Goal: Communication & Community: Connect with others

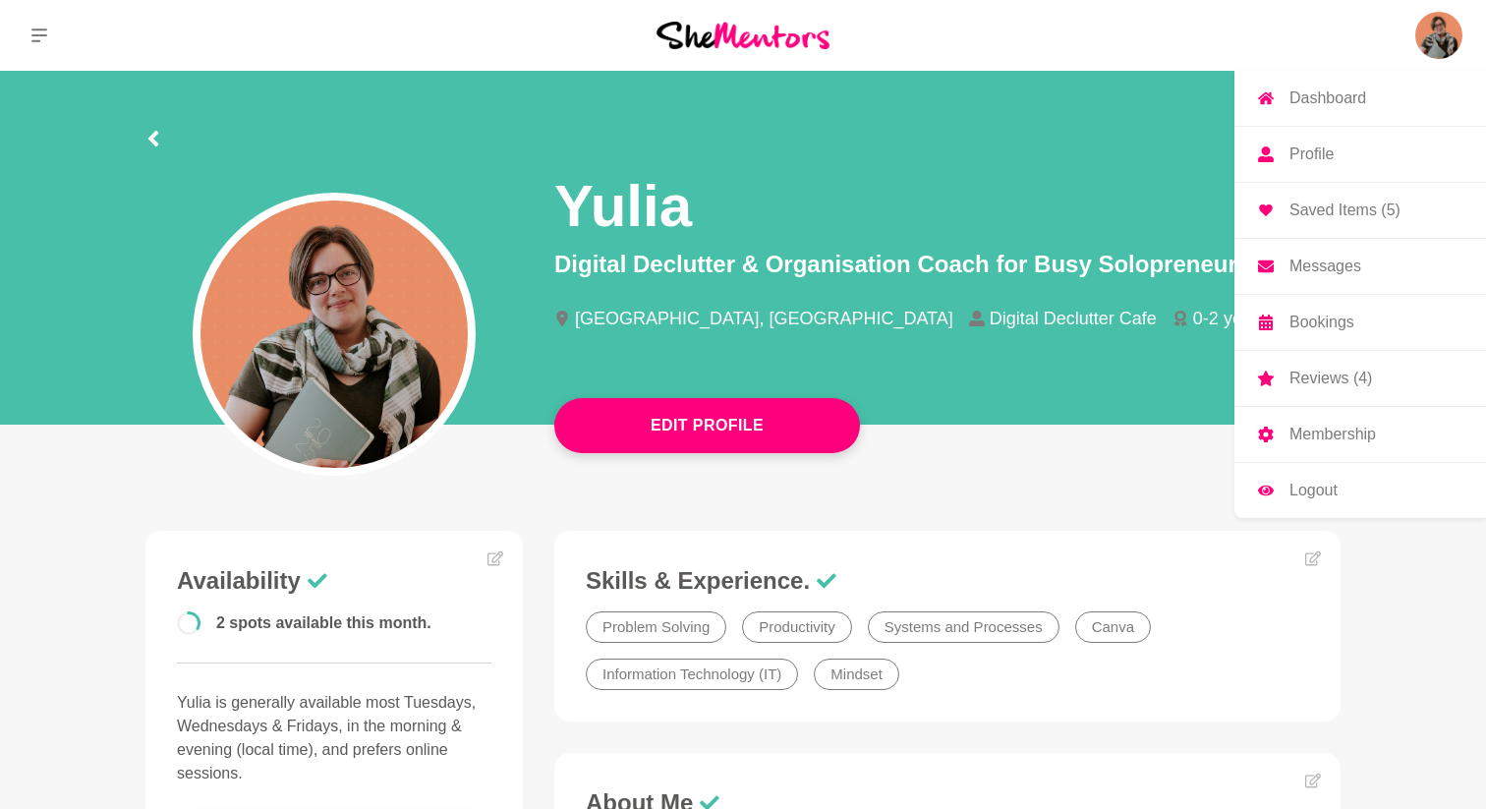
click at [1451, 30] on img at bounding box center [1438, 35] width 47 height 47
click at [1333, 264] on p "Messages" at bounding box center [1326, 267] width 72 height 16
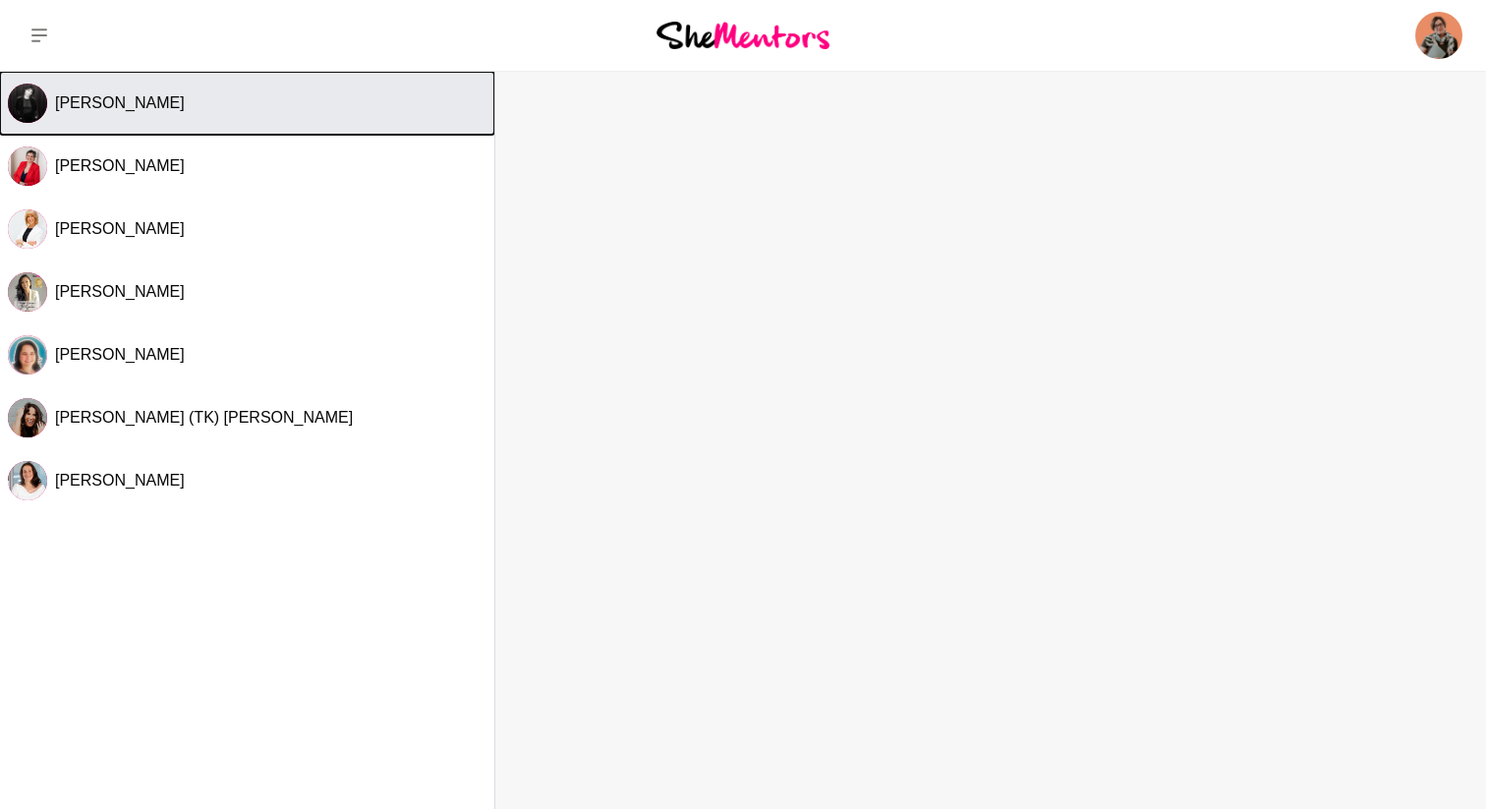
click at [164, 101] on span "[PERSON_NAME]" at bounding box center [120, 102] width 130 height 17
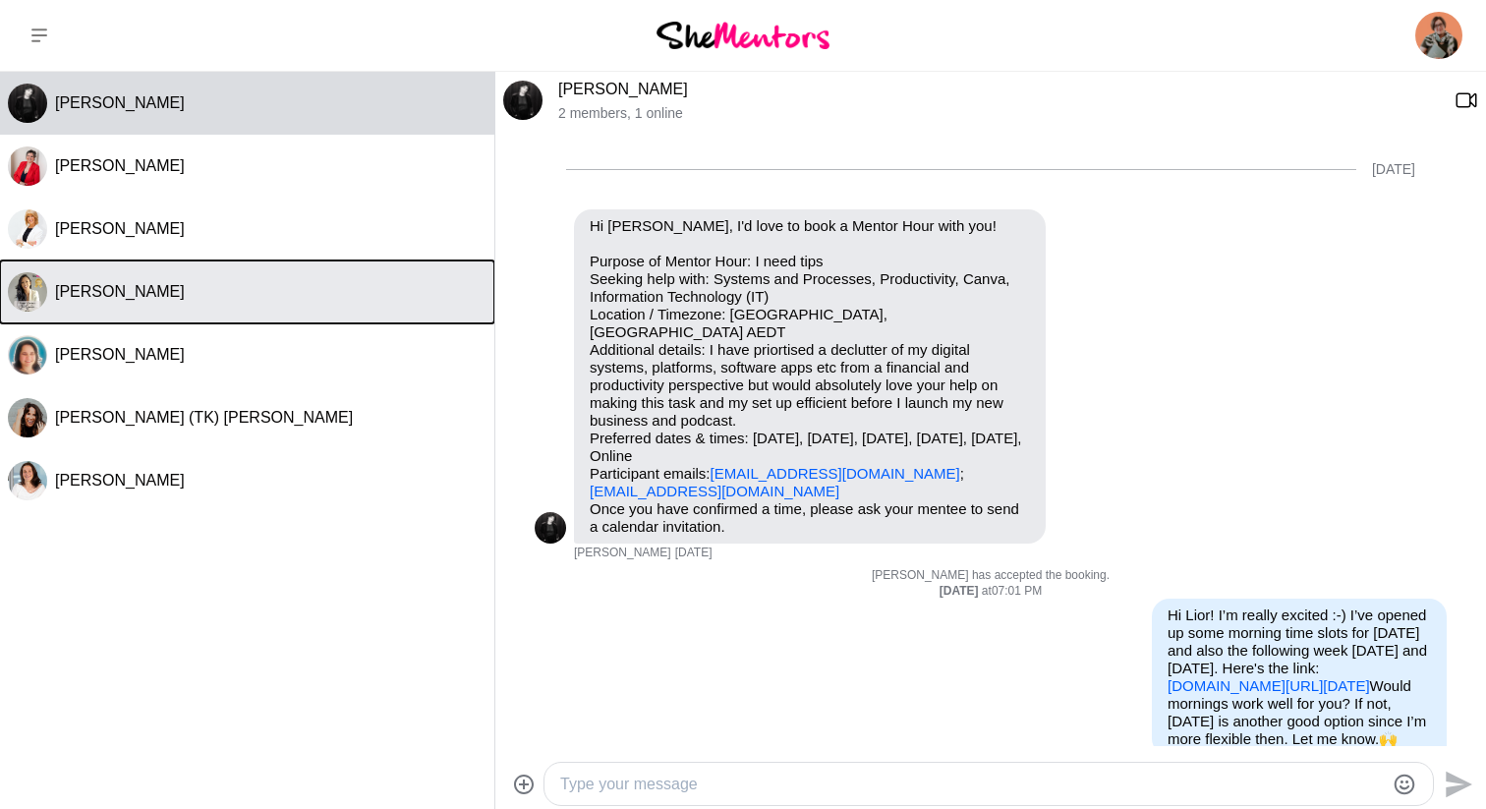
click at [88, 286] on span "Jen Gautier" at bounding box center [120, 291] width 130 height 17
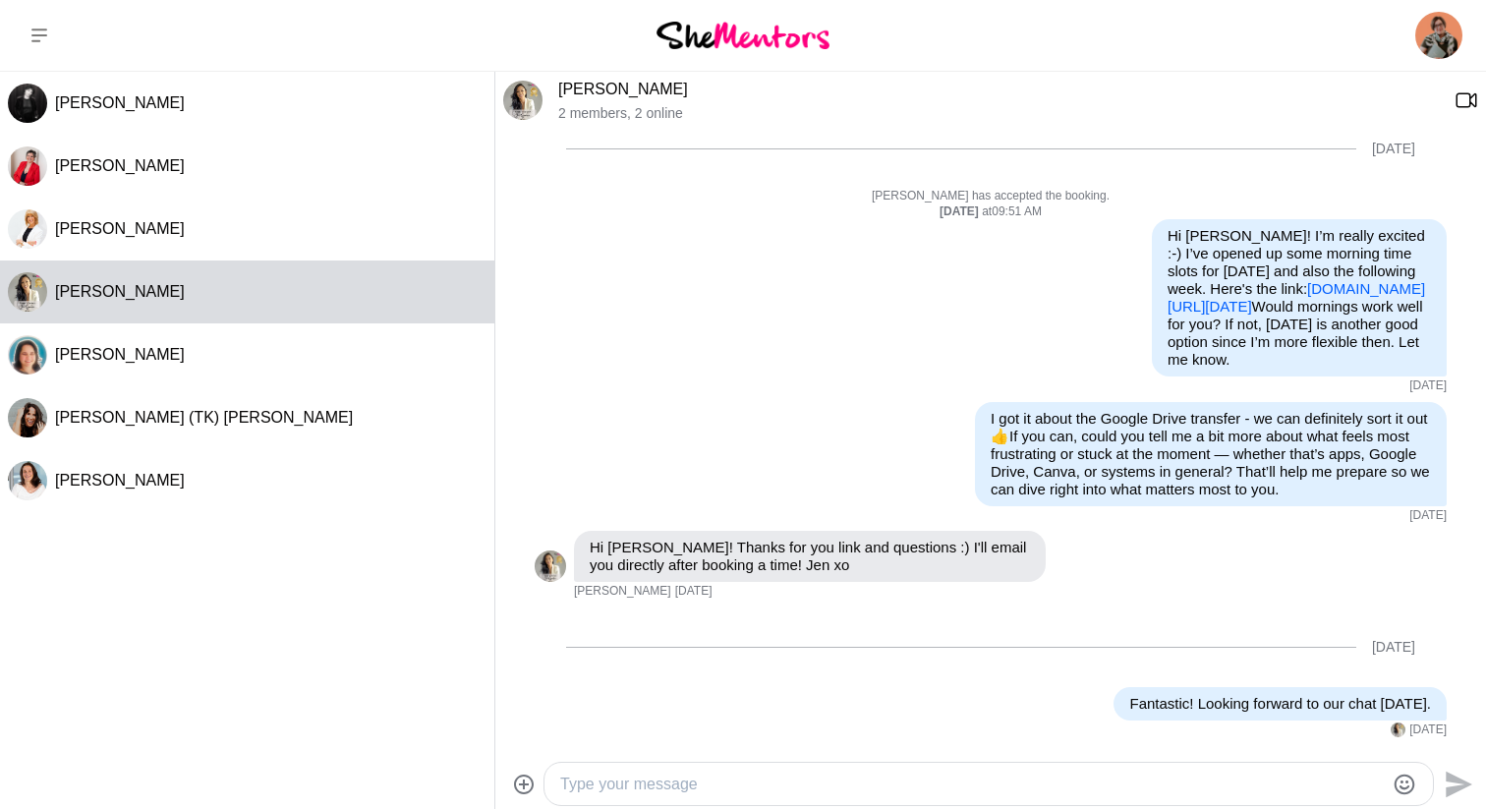
scroll to position [440, 0]
click at [623, 783] on textarea "Type your message" at bounding box center [972, 785] width 824 height 24
click at [630, 785] on textarea "Type your message" at bounding box center [972, 785] width 824 height 24
paste textarea "Hi Jen, how are you? 🌸 Have you managed to do what you planned since our last s…"
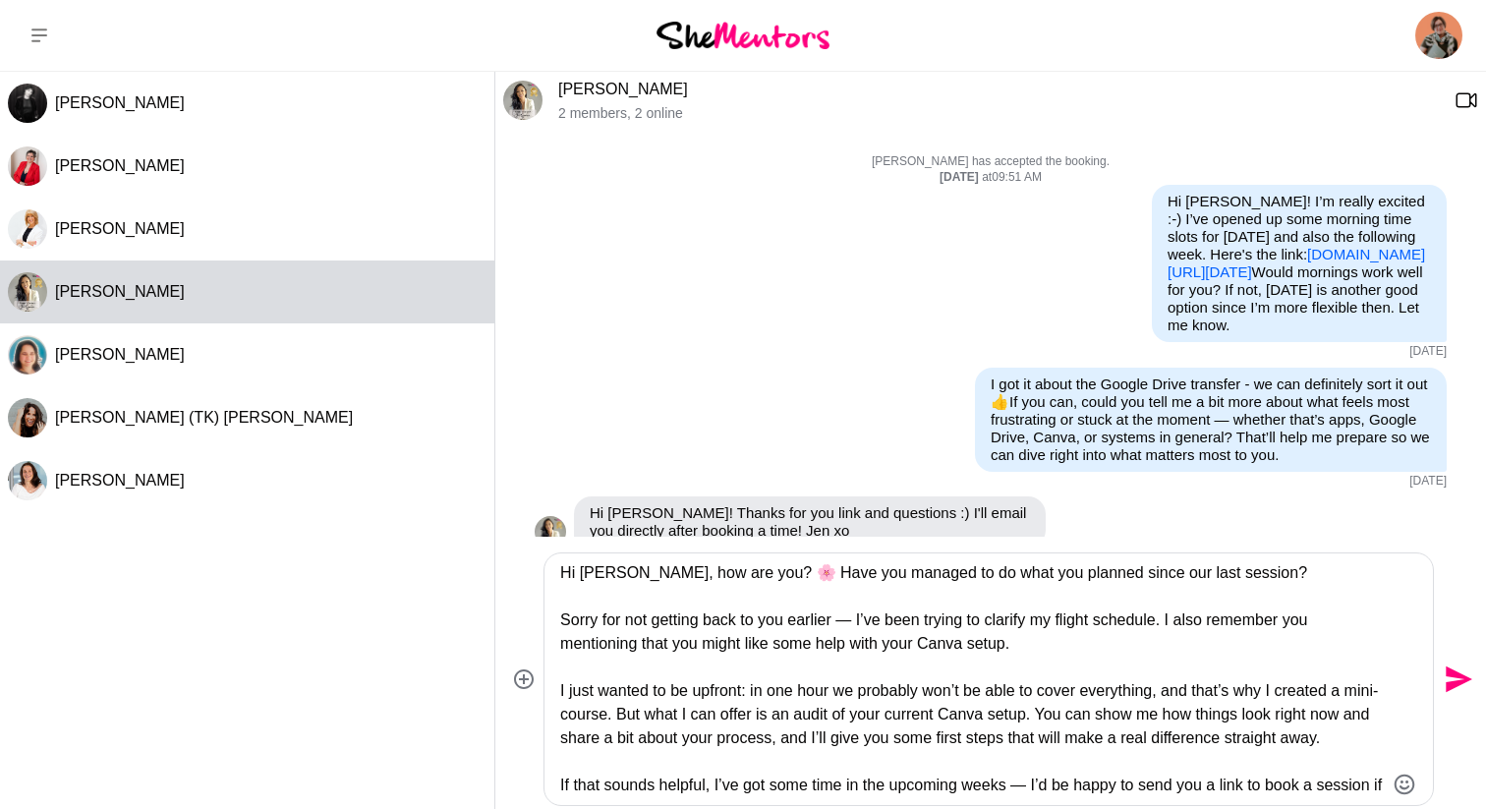
click at [730, 575] on textarea "Hi Jen, how are you? 🌸 Have you managed to do what you planned since our last s…" at bounding box center [972, 679] width 824 height 236
click at [1074, 622] on textarea "Hi Jen, how are you? Have you managed to do what you planned since our last ses…" at bounding box center [972, 679] width 824 height 236
click at [1164, 621] on textarea "Hi Jen, how are you? Have you managed to do what you planned since our last ses…" at bounding box center [972, 679] width 824 height 236
click at [1193, 626] on textarea "Hi Jen, how are you? Have you managed to do what you planned since our last ses…" at bounding box center [972, 679] width 824 height 236
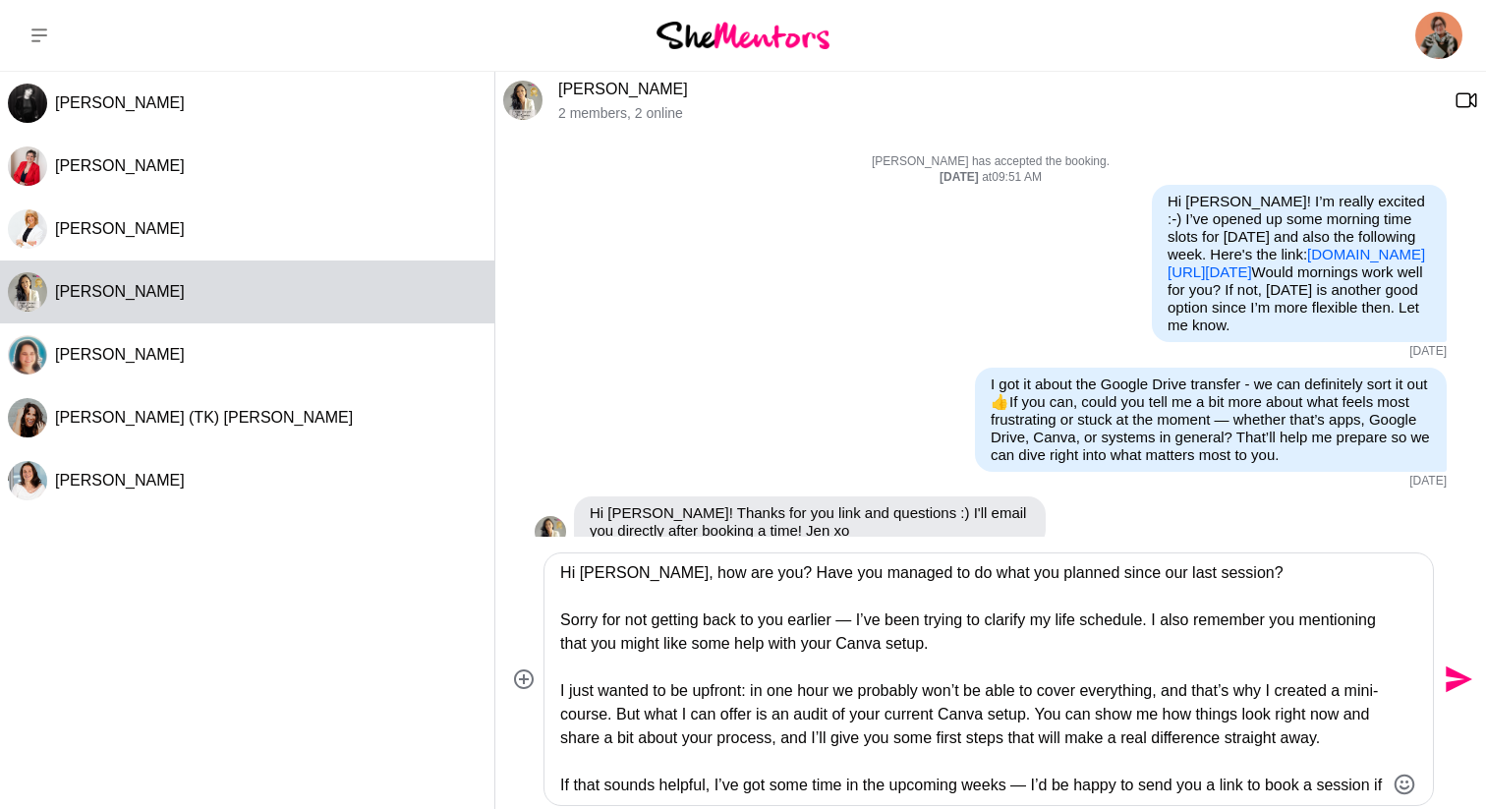
click at [1193, 626] on textarea "Hi Jen, how are you? Have you managed to do what you planned since our last ses…" at bounding box center [972, 679] width 824 height 236
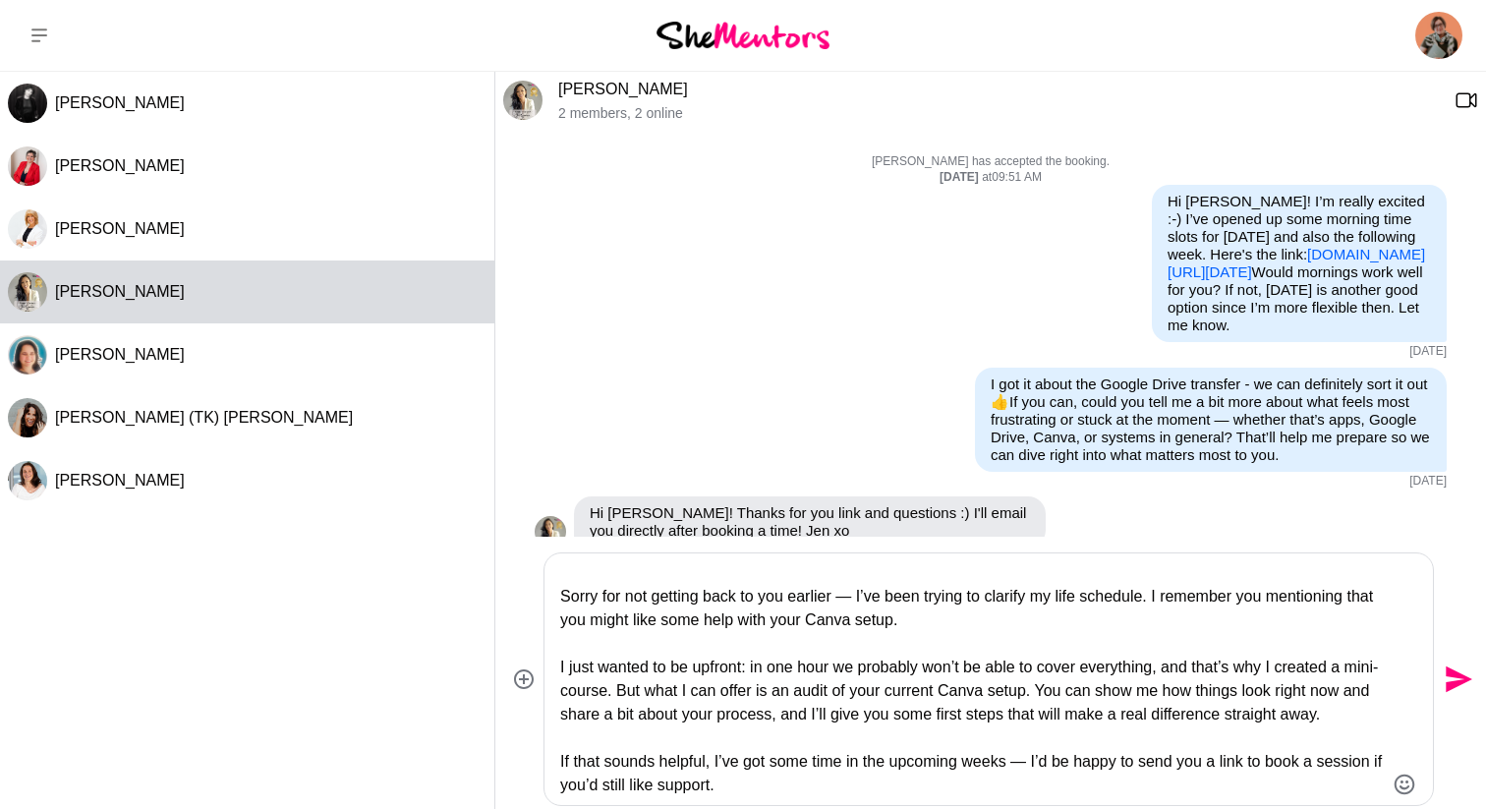
scroll to position [47, 0]
drag, startPoint x: 657, startPoint y: 719, endPoint x: 549, endPoint y: 637, distance: 135.3
click at [549, 637] on div "Hi Jen, how are you? Have you managed to do what you planned since our last ses…" at bounding box center [989, 679] width 889 height 252
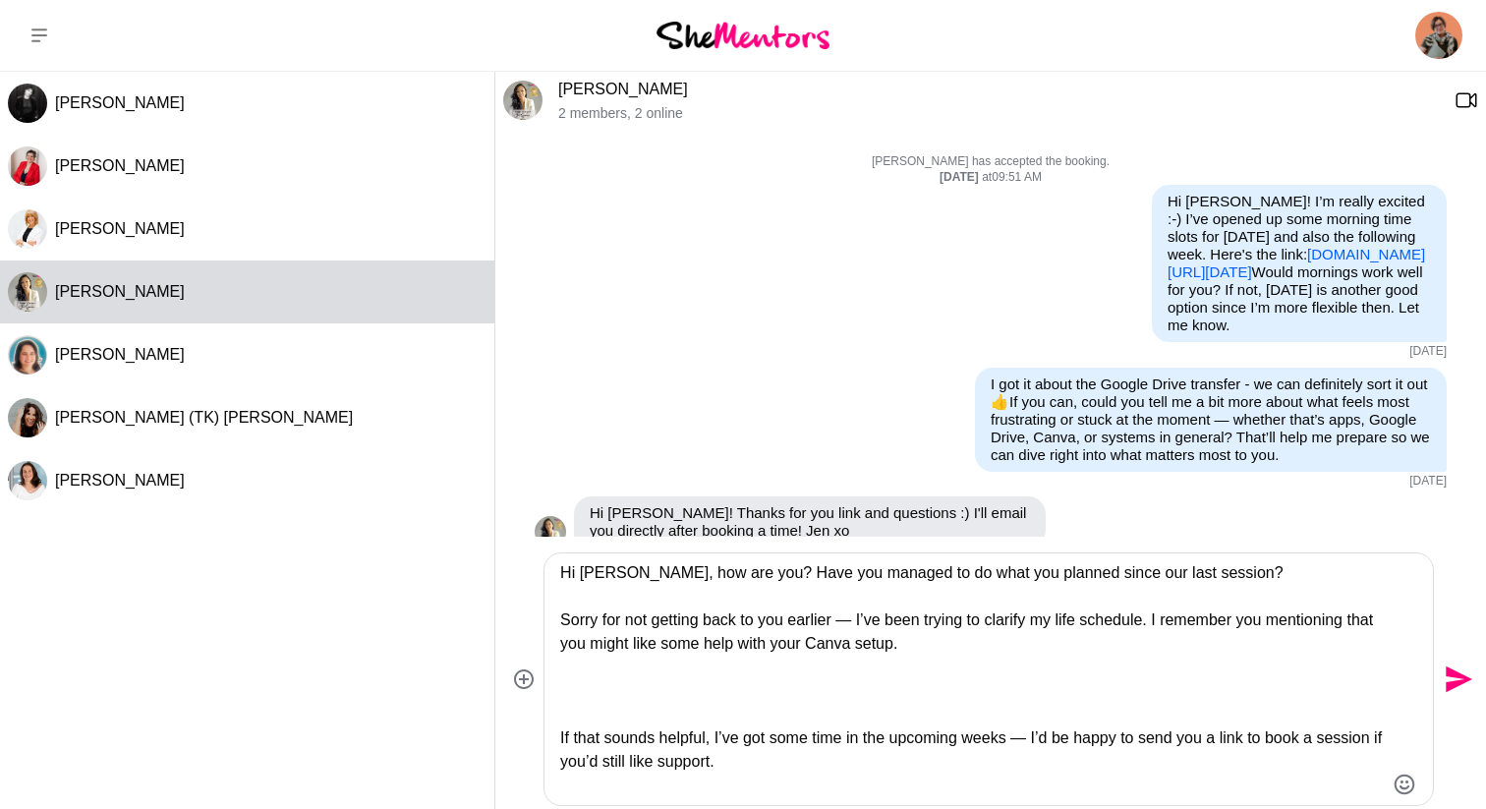
scroll to position [0, 0]
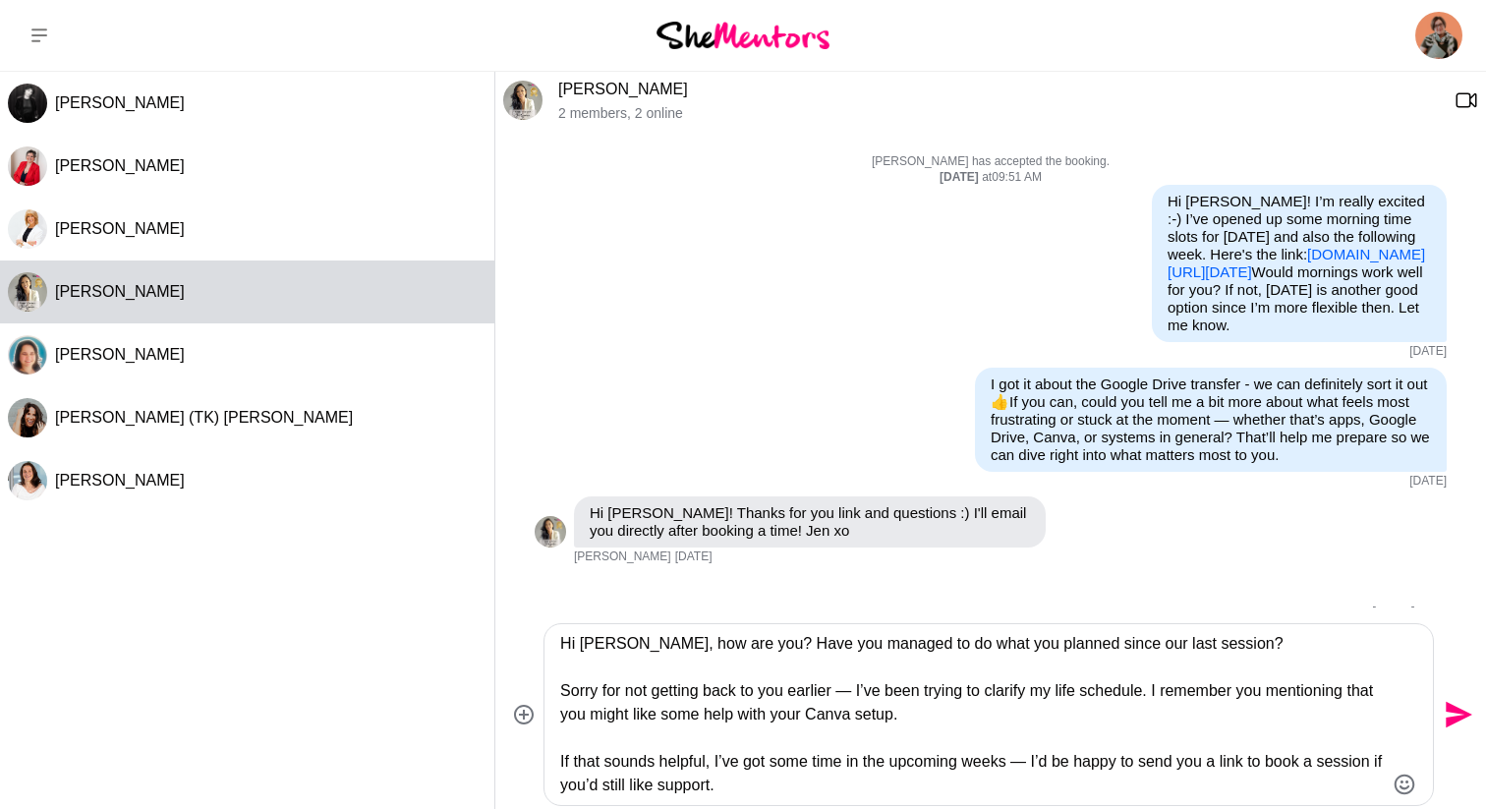
click at [608, 767] on textarea "Hi Jen, how are you? Have you managed to do what you planned since our last ses…" at bounding box center [972, 714] width 824 height 165
click at [687, 761] on textarea "Hi Jen, how are you? Have you managed to do what you planned since our last ses…" at bounding box center [972, 714] width 824 height 165
click at [634, 765] on textarea "Hi Jen, how are you? Have you managed to do what you planned since our last ses…" at bounding box center [972, 714] width 824 height 165
click at [840, 763] on textarea "Hi Jen, how are you? Have you managed to do what you planned since our last ses…" at bounding box center [972, 714] width 824 height 165
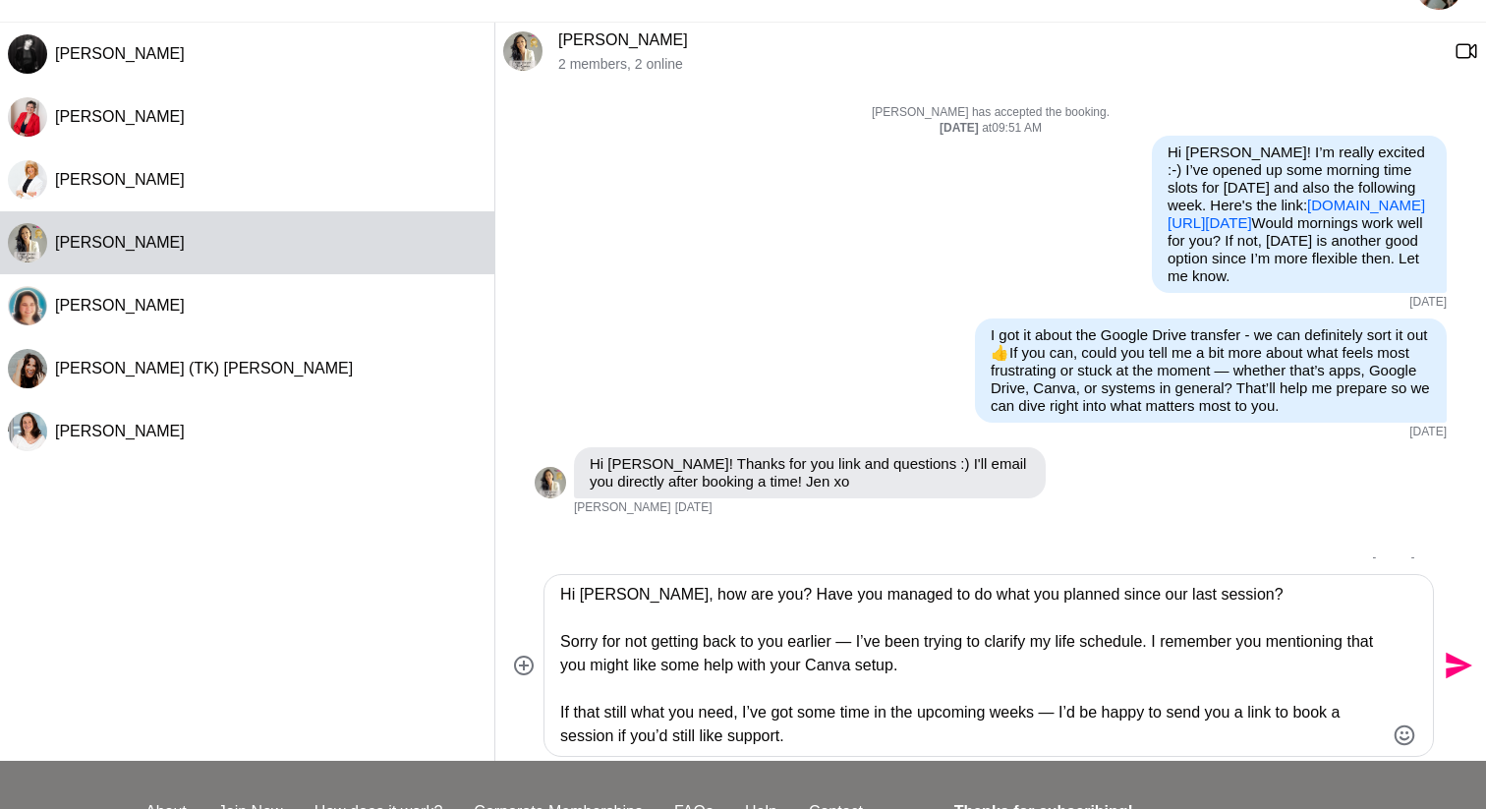
click at [825, 734] on textarea "Hi Jen, how are you? Have you managed to do what you planned since our last ses…" at bounding box center [972, 665] width 824 height 165
paste textarea "I just wanted to be upfront: in one hour we probably won’t be able to cover eve…"
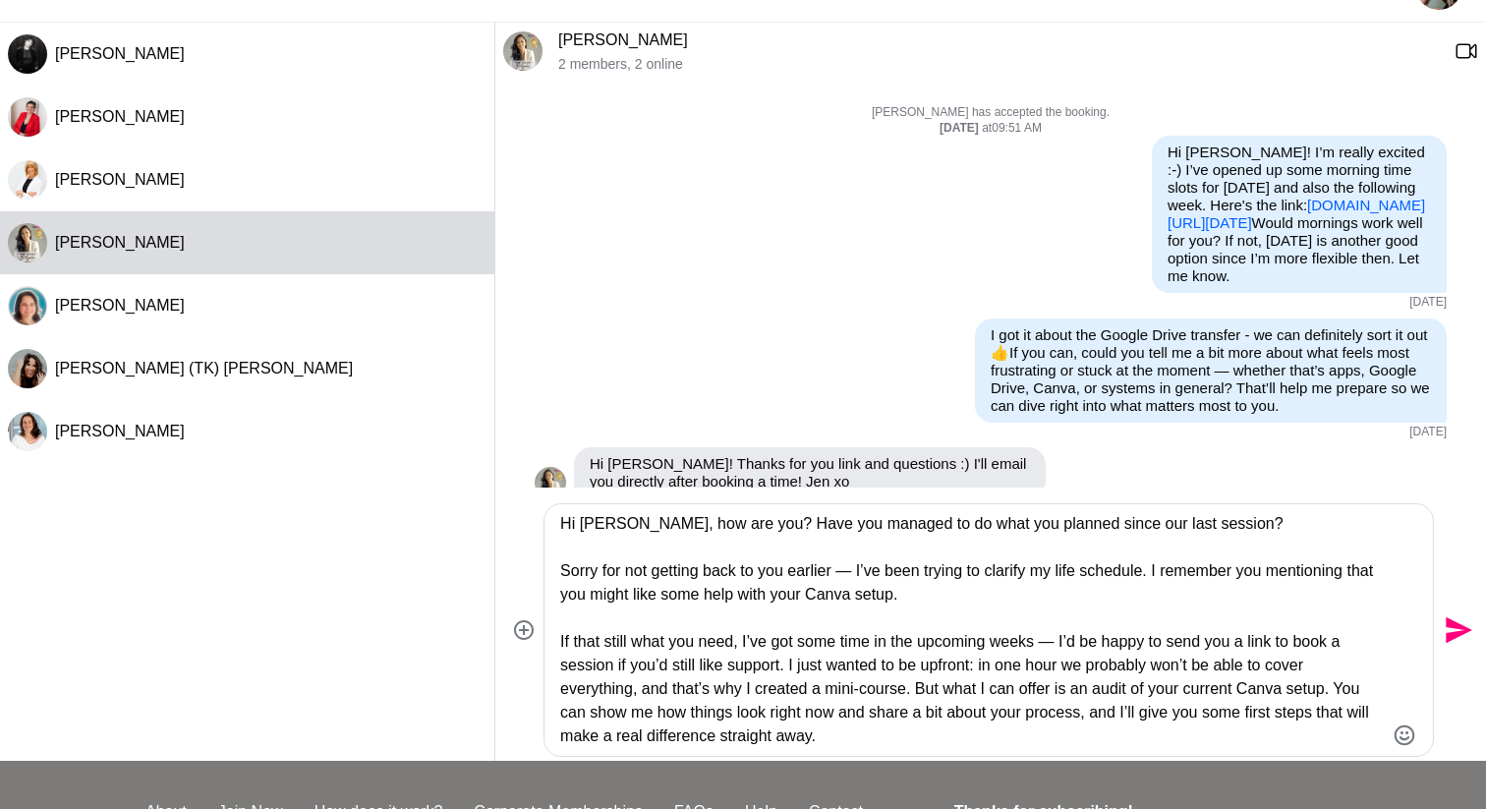
click at [914, 690] on textarea "Hi Jen, how are you? Have you managed to do what you planned since our last ses…" at bounding box center [972, 630] width 824 height 236
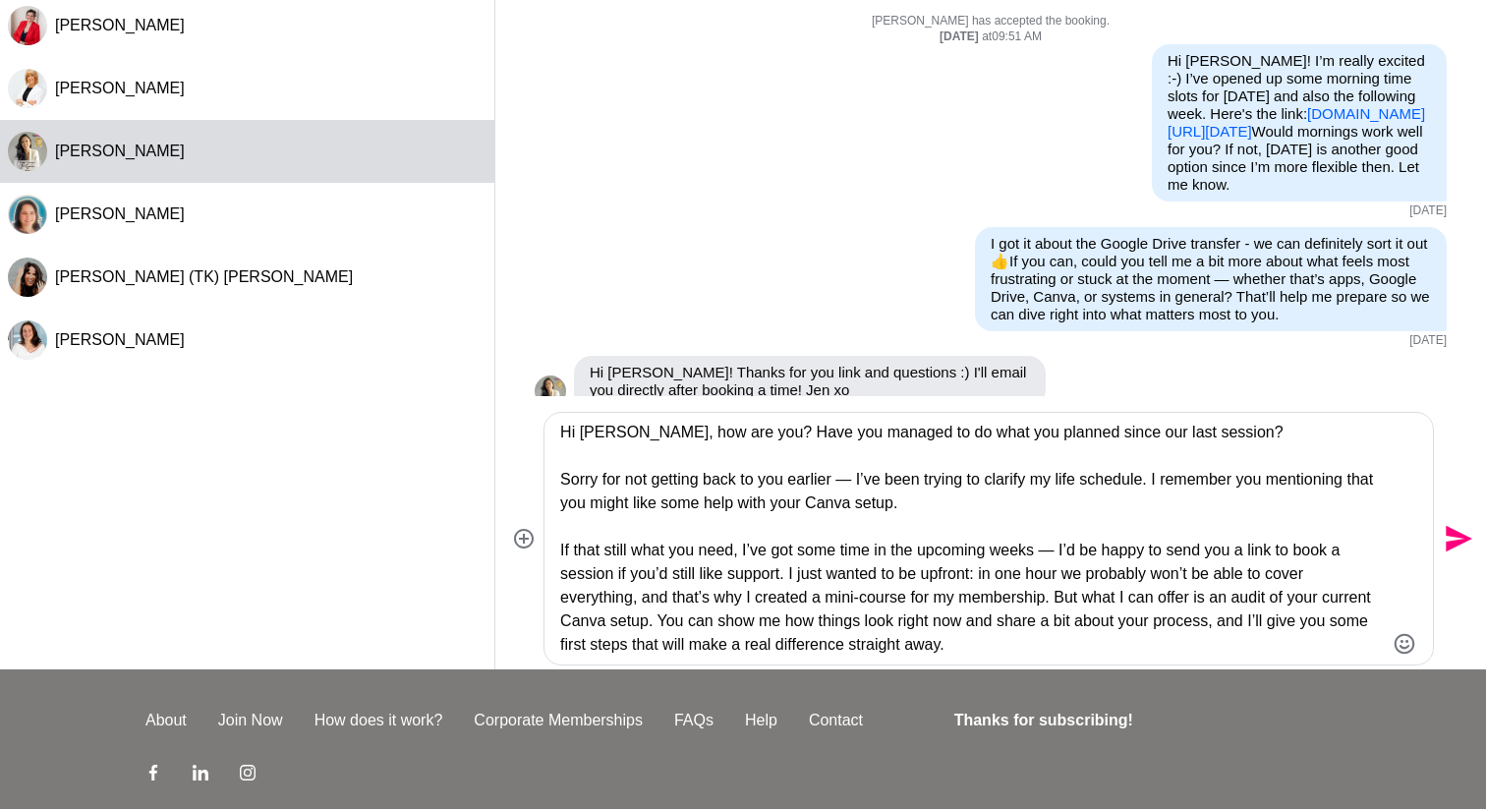
scroll to position [143, 0]
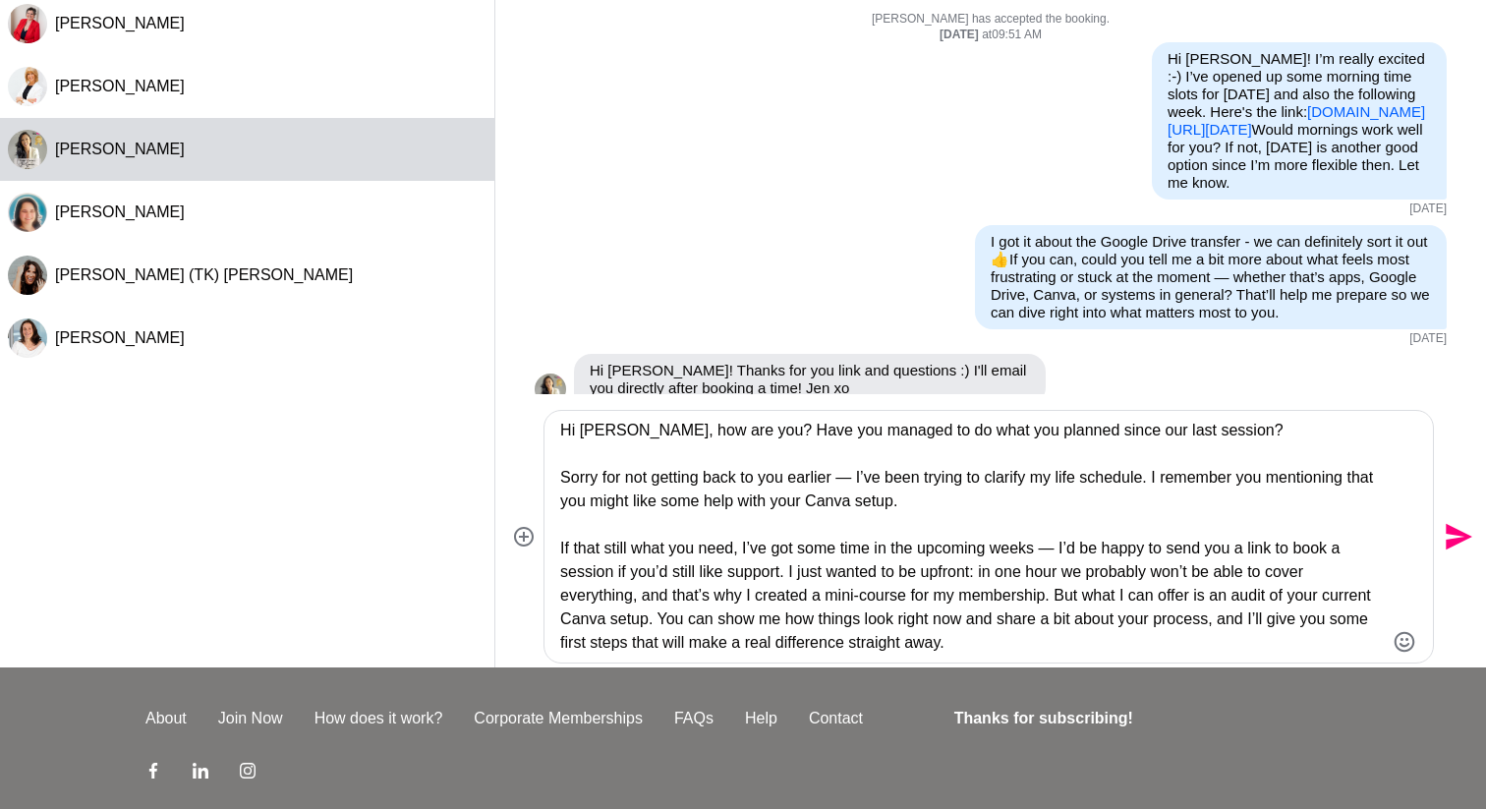
click at [608, 644] on textarea "Hi Jen, how are you? Have you managed to do what you planned since our last ses…" at bounding box center [972, 537] width 824 height 236
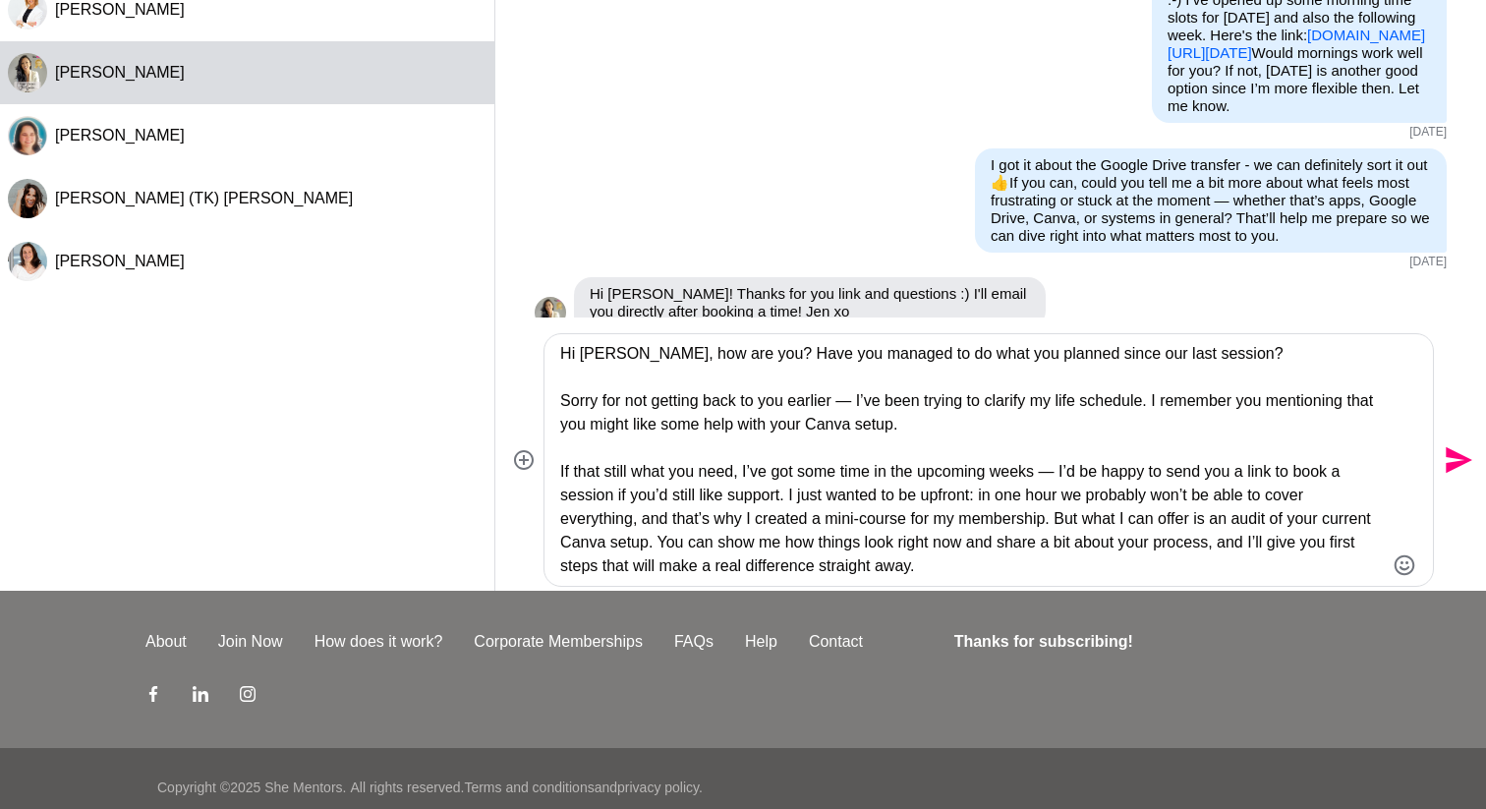
scroll to position [236, 0]
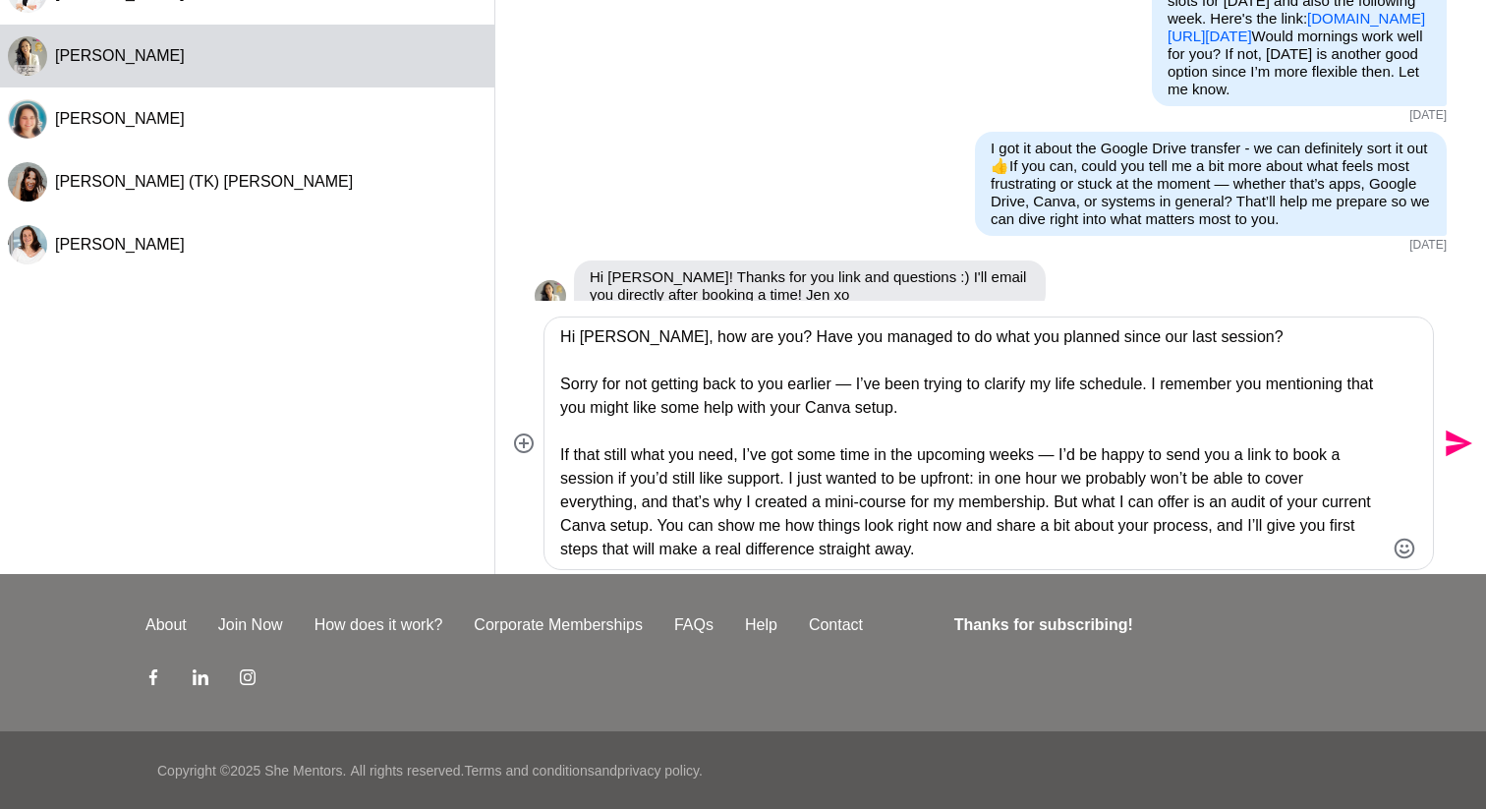
click at [1036, 547] on textarea "Hi Jen, how are you? Have you managed to do what you planned since our last ses…" at bounding box center [972, 443] width 824 height 236
click at [921, 462] on textarea "Hi Jen, how are you? Have you managed to do what you planned since our last ses…" at bounding box center [972, 443] width 824 height 236
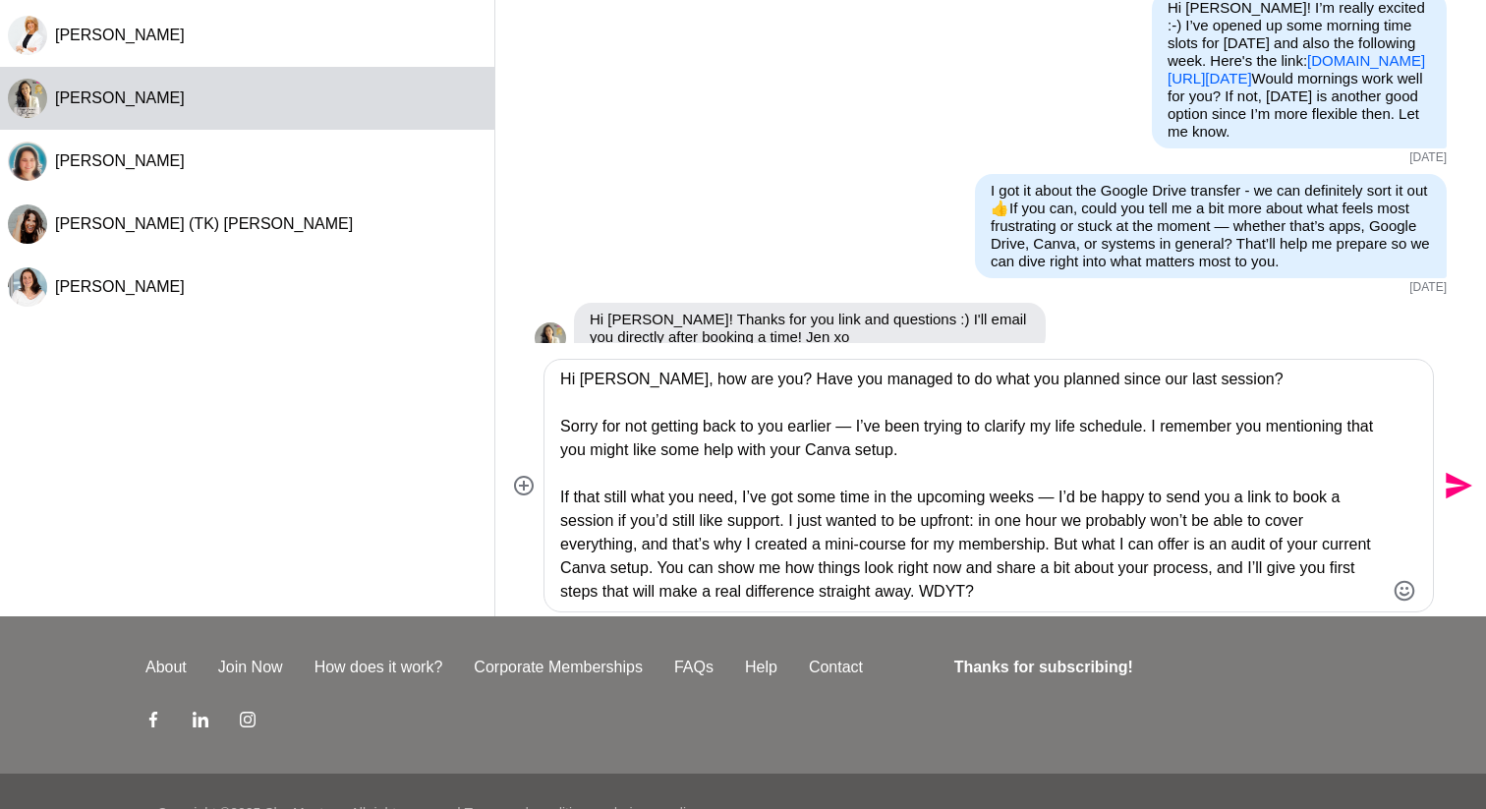
scroll to position [231, 0]
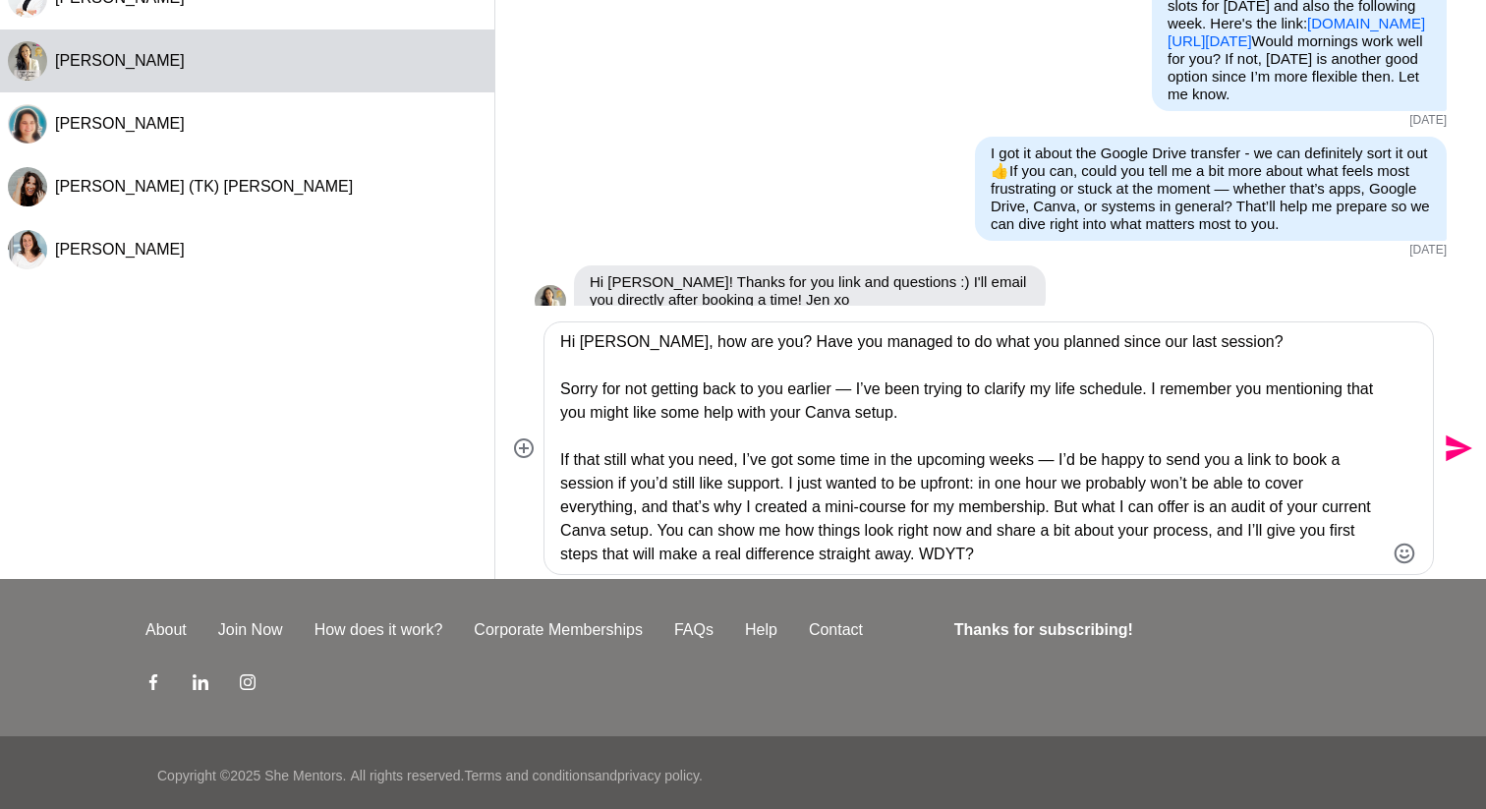
click at [1081, 560] on textarea "Hi Jen, how are you? Have you managed to do what you planned since our last ses…" at bounding box center [972, 448] width 824 height 236
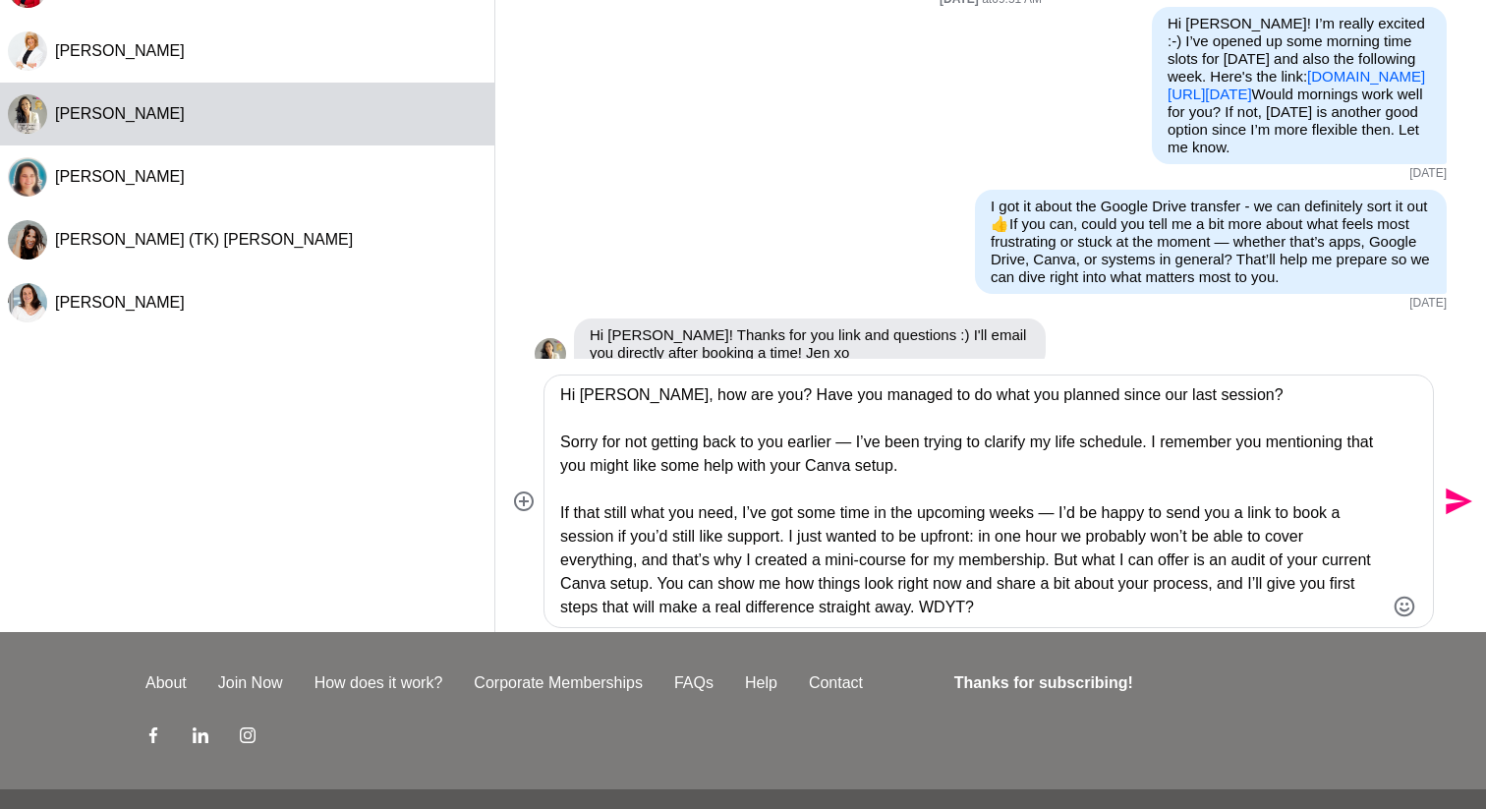
scroll to position [172, 0]
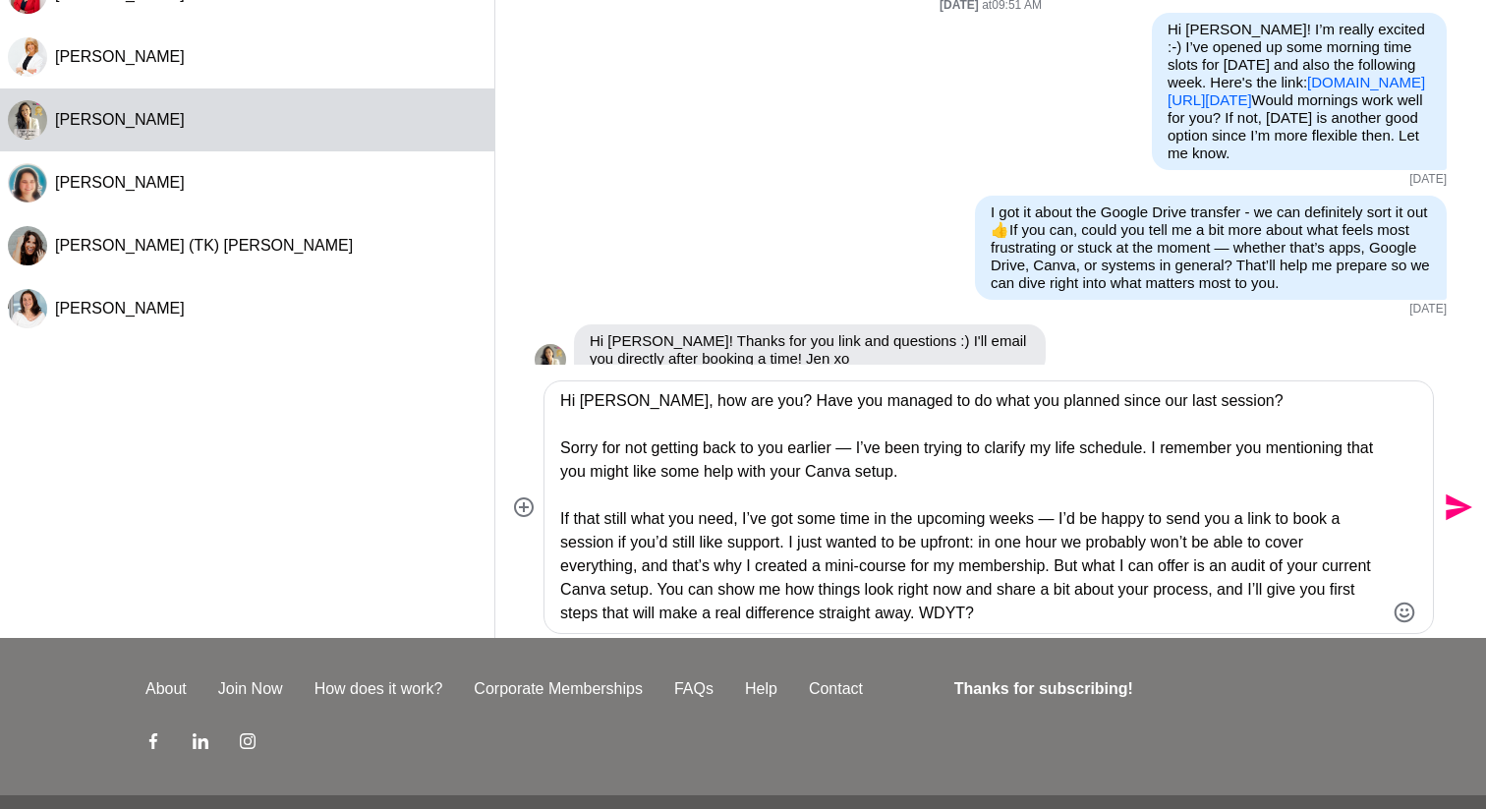
type textarea "Hi Jen, how are you? Have you managed to do what you planned since our last ses…"
click at [1460, 508] on icon "Send" at bounding box center [1459, 507] width 27 height 27
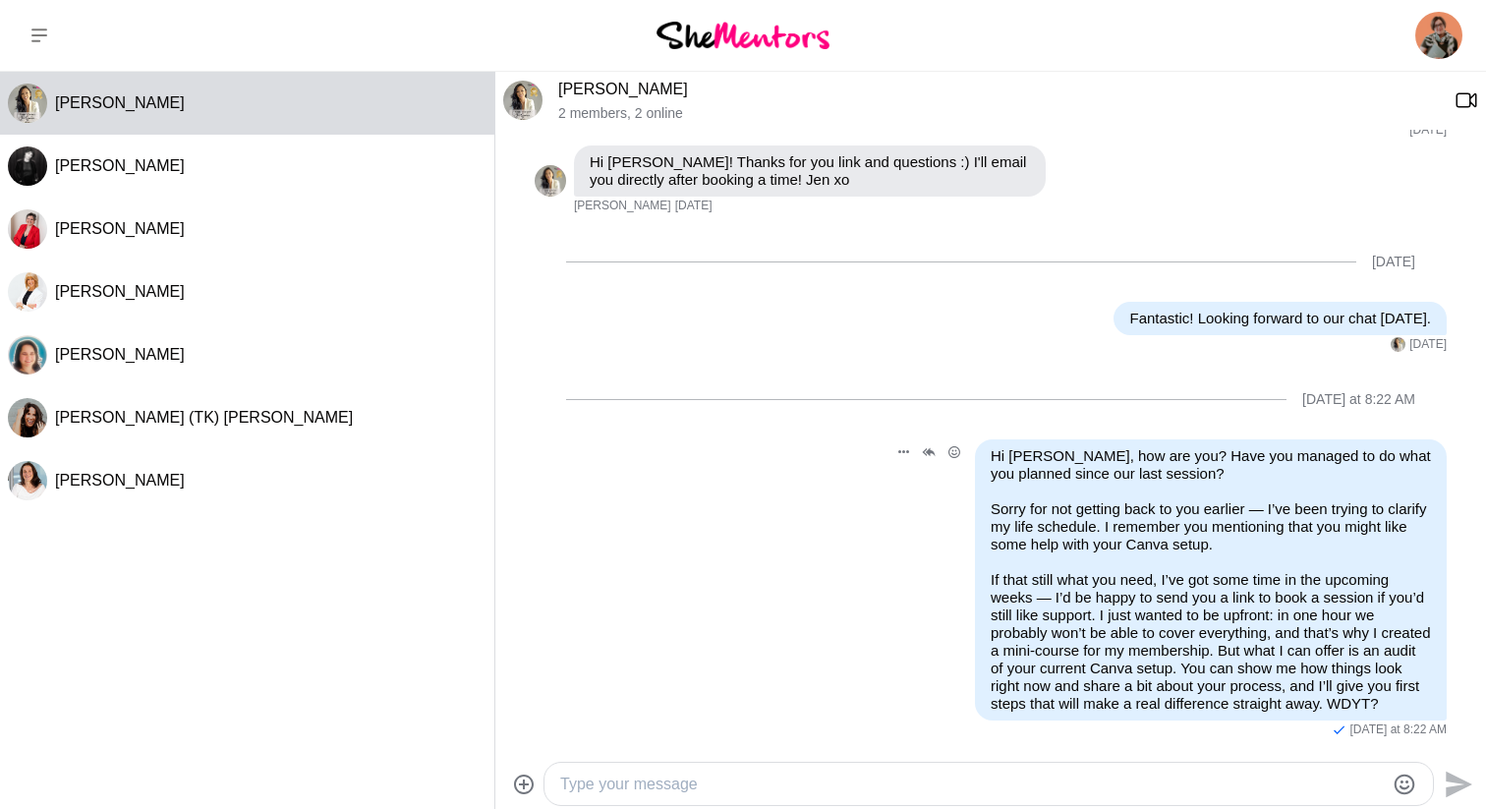
scroll to position [843, 0]
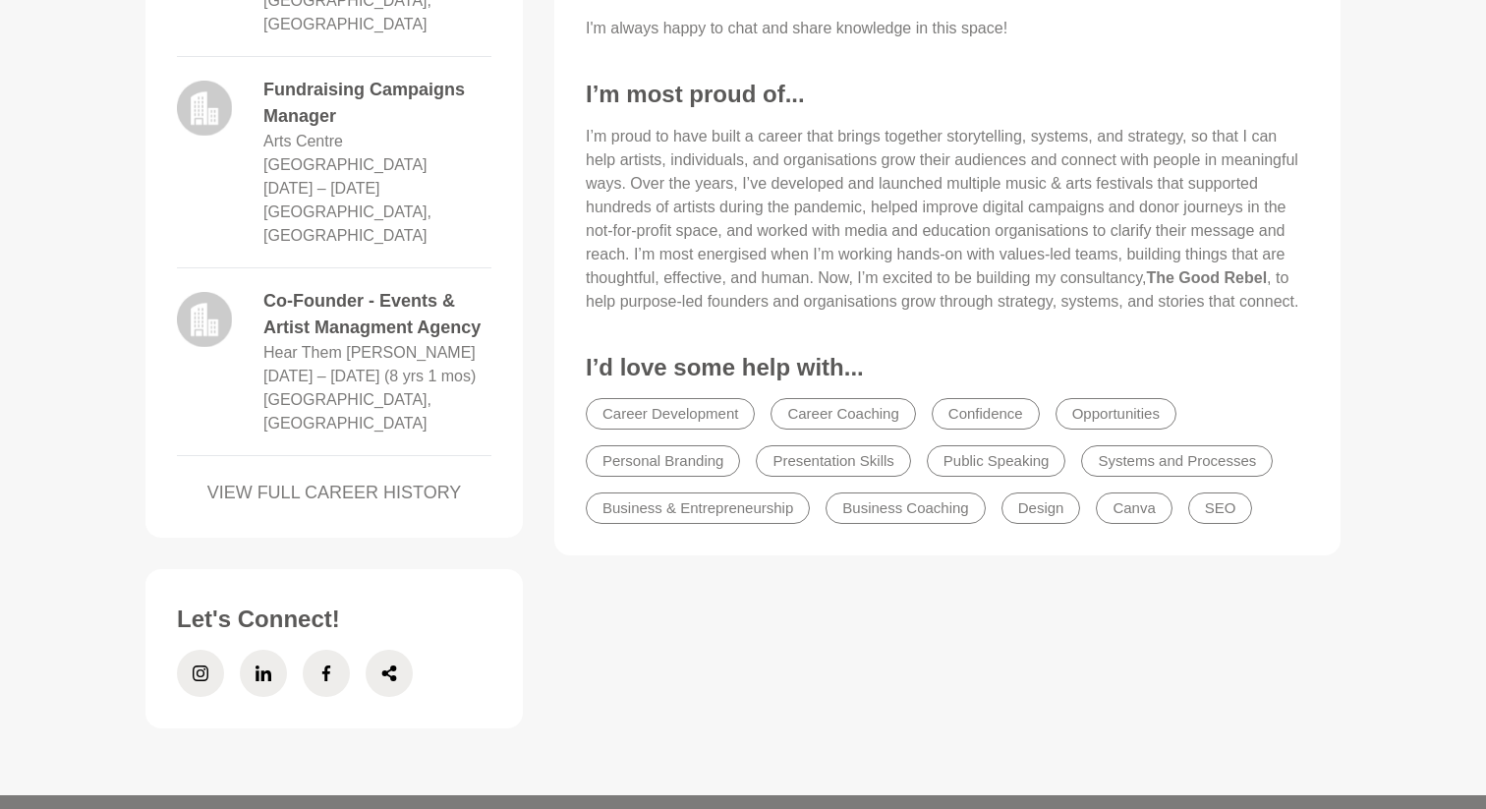
scroll to position [1566, 0]
